Goal: Navigation & Orientation: Find specific page/section

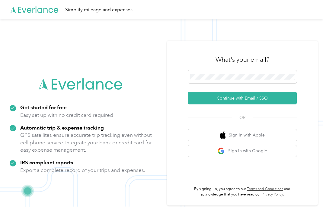
click at [242, 71] on span at bounding box center [242, 76] width 109 height 13
click at [278, 98] on button "Continue with Email / SSO" at bounding box center [242, 98] width 109 height 13
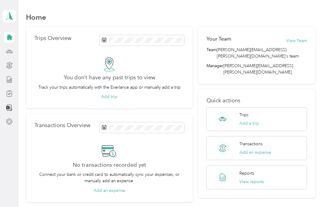
click at [16, 14] on span at bounding box center [9, 16] width 13 height 13
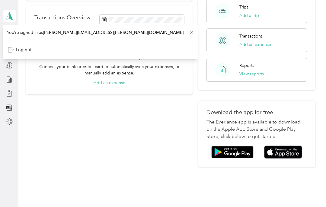
scroll to position [107, 0]
click at [244, 146] on img at bounding box center [233, 152] width 42 height 13
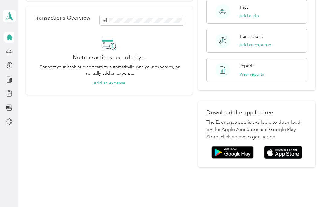
click at [296, 146] on img at bounding box center [283, 152] width 38 height 13
